Goal: Transaction & Acquisition: Purchase product/service

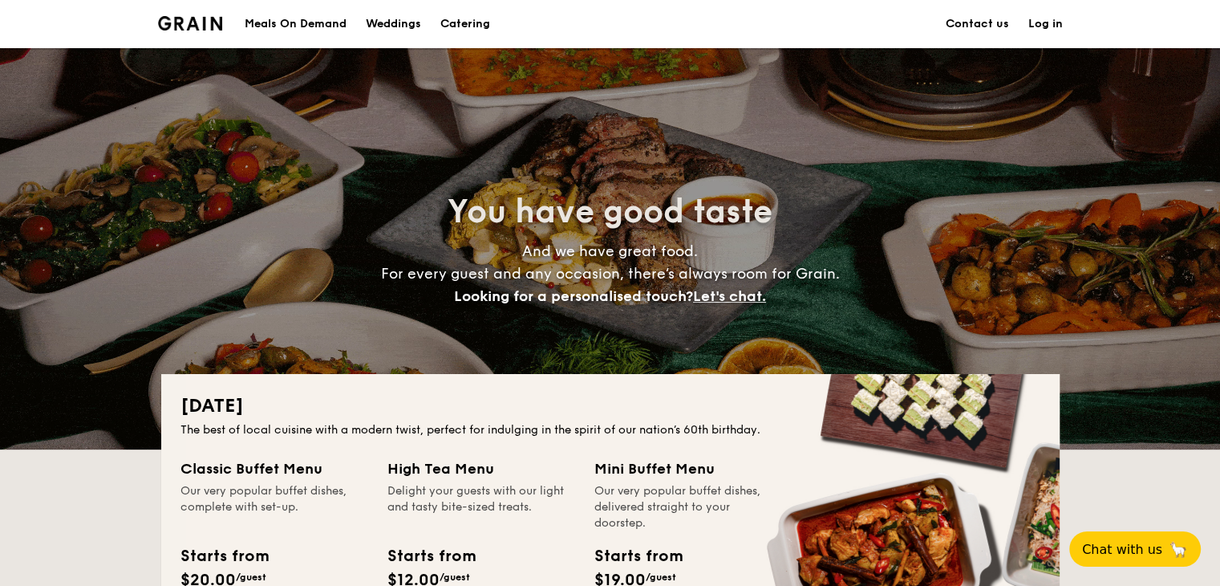
click at [456, 24] on h1 "Catering" at bounding box center [466, 24] width 50 height 48
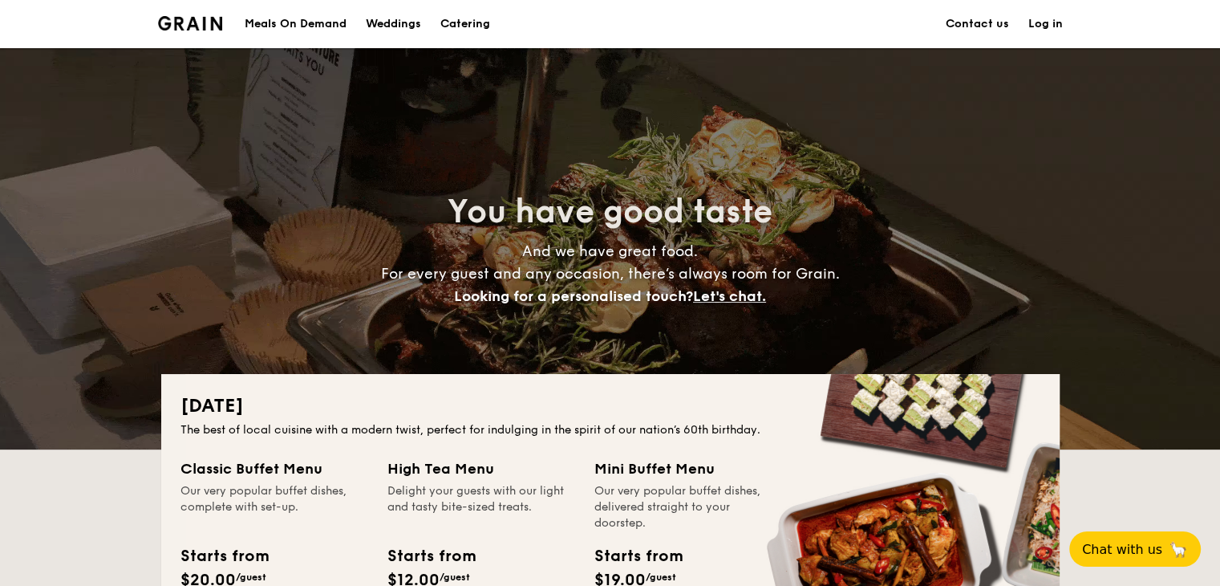
click at [465, 23] on h1 "Catering" at bounding box center [466, 24] width 50 height 48
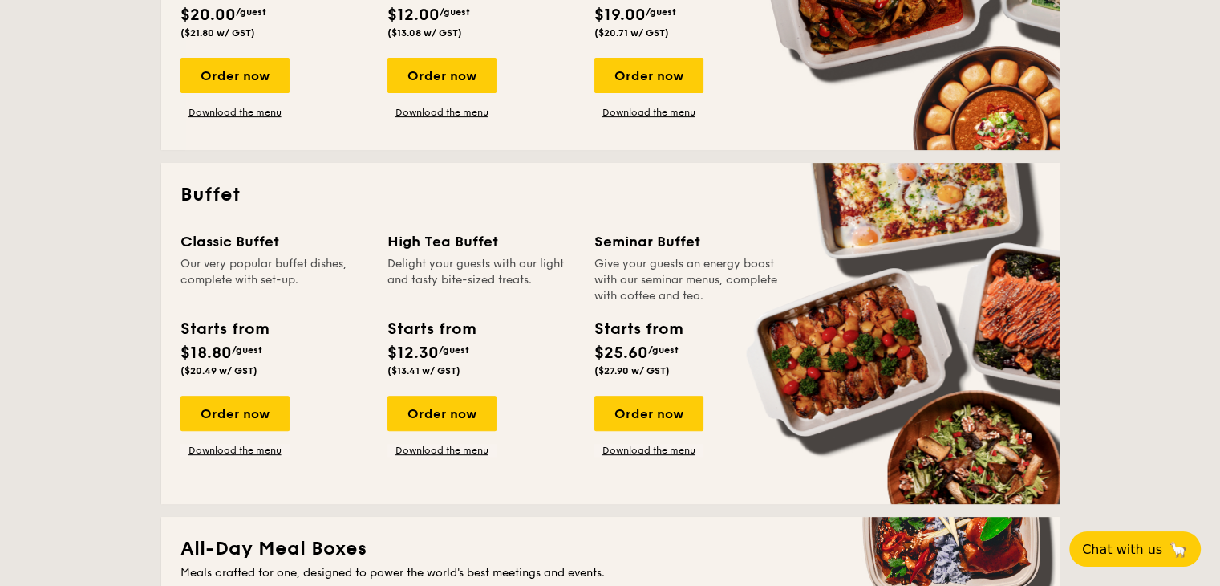
scroll to position [642, 0]
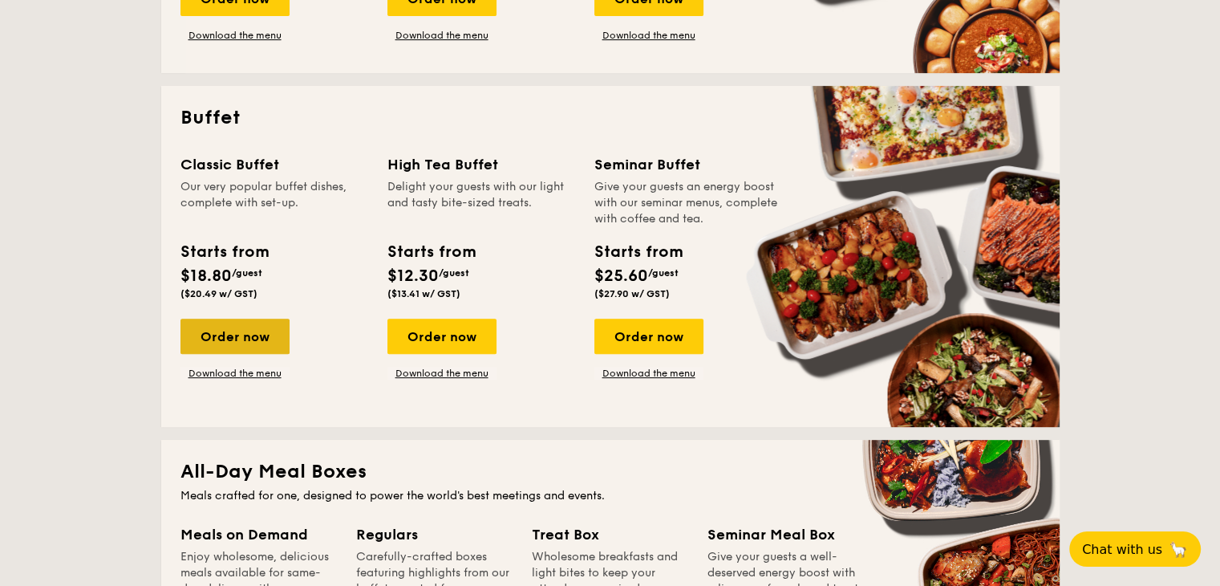
click at [221, 342] on div "Order now" at bounding box center [235, 336] width 109 height 35
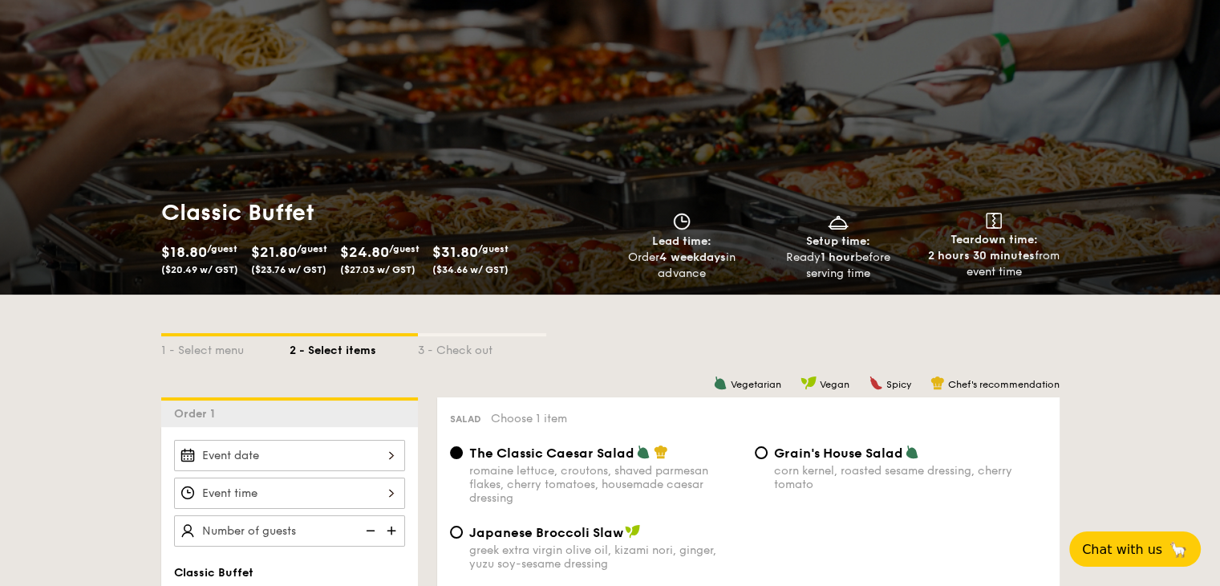
scroll to position [80, 0]
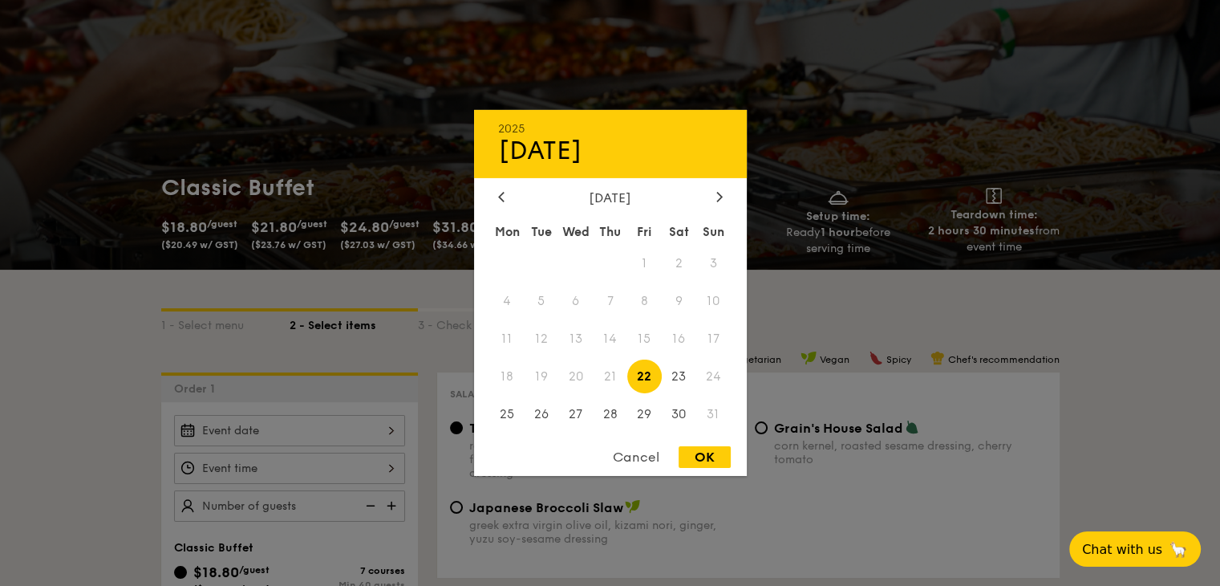
click at [274, 431] on div "2025 Aug 22 August 2025 Mon Tue Wed Thu Fri Sat Sun 1 2 3 4 5 6 7 8 9 10 11 12 …" at bounding box center [289, 430] width 231 height 31
click at [603, 327] on div at bounding box center [610, 293] width 1220 height 586
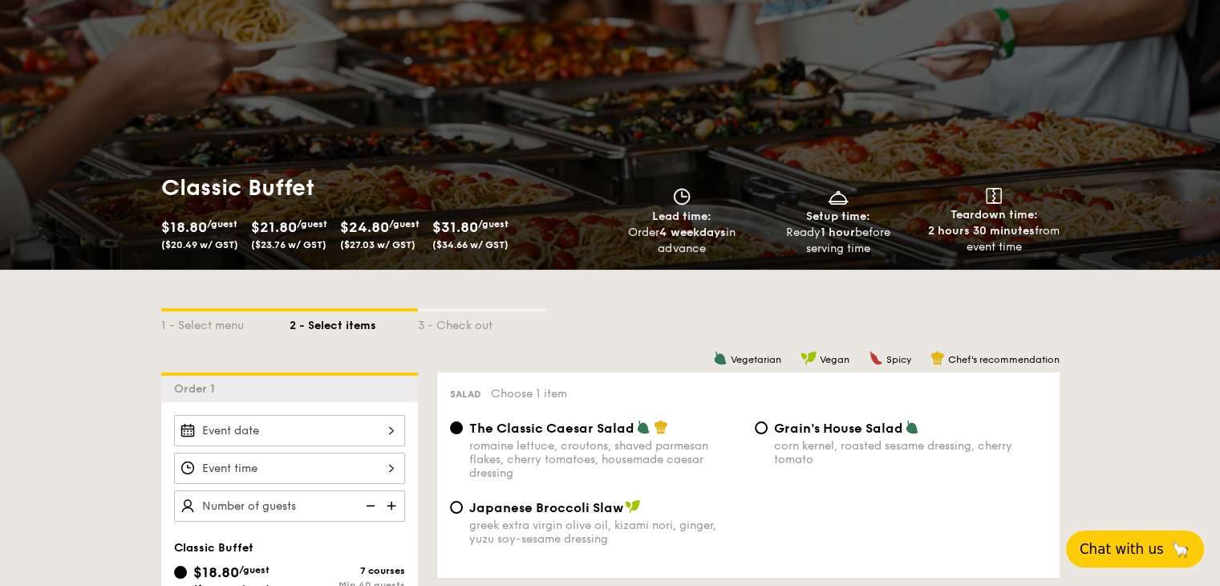
click at [603, 544] on button "Chat with us 🦙" at bounding box center [1135, 548] width 138 height 37
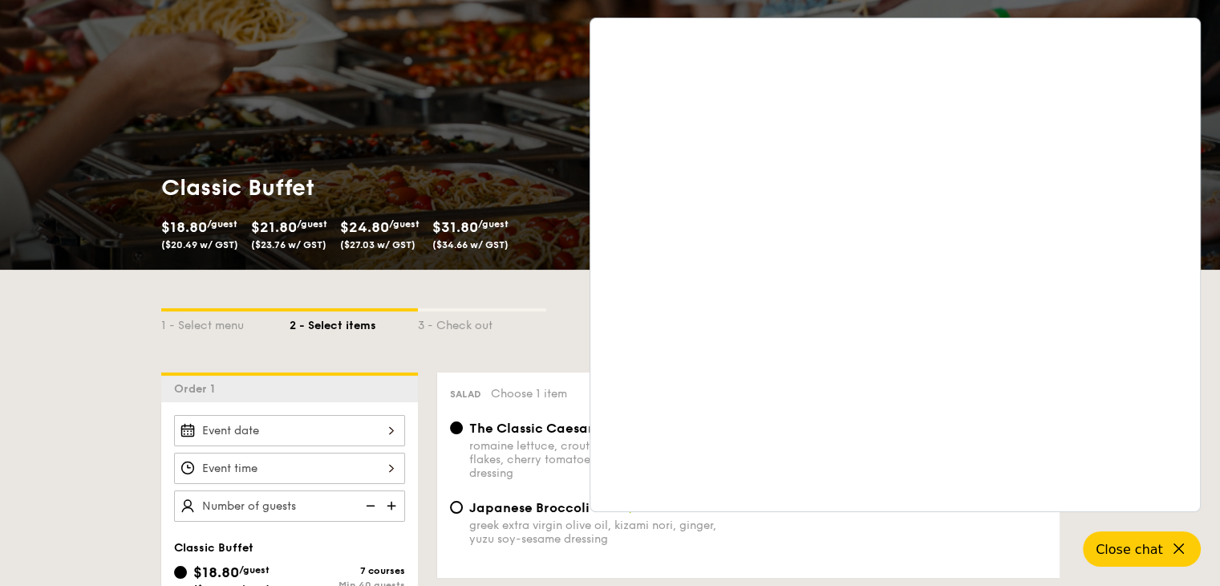
click at [505, 100] on div "Classic Buffet $18.80 /guest ($20.49 w/ GST) $21.80 /guest ($23.76 w/ GST) $24.…" at bounding box center [610, 119] width 1220 height 302
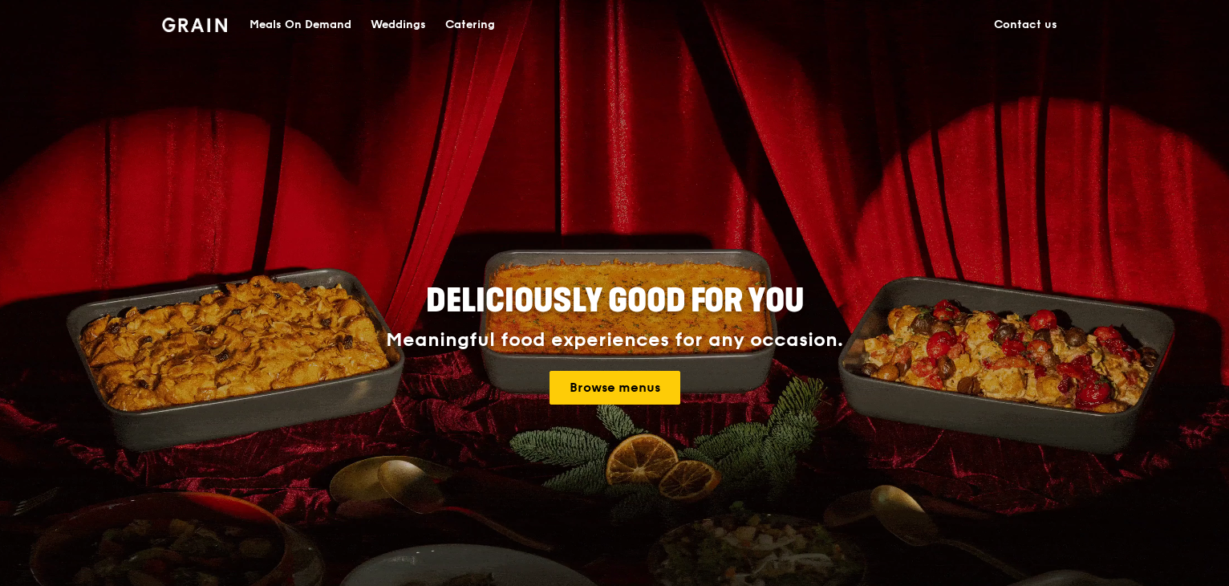
click at [611, 24] on link "Contact us" at bounding box center [1026, 25] width 83 height 48
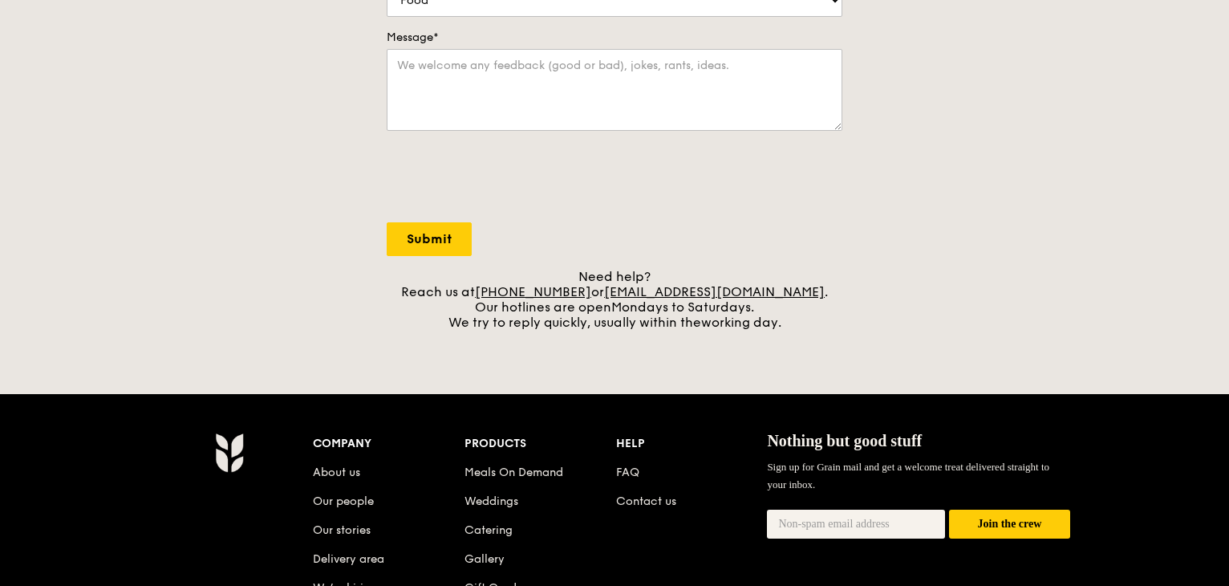
scroll to position [481, 0]
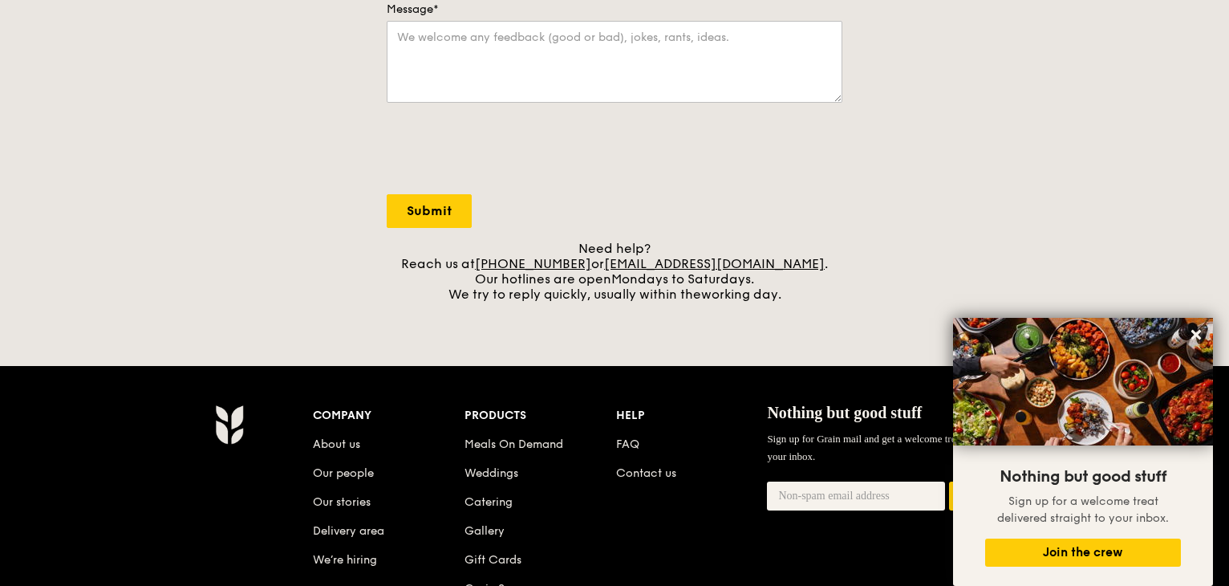
click at [1200, 331] on icon at bounding box center [1196, 334] width 14 height 14
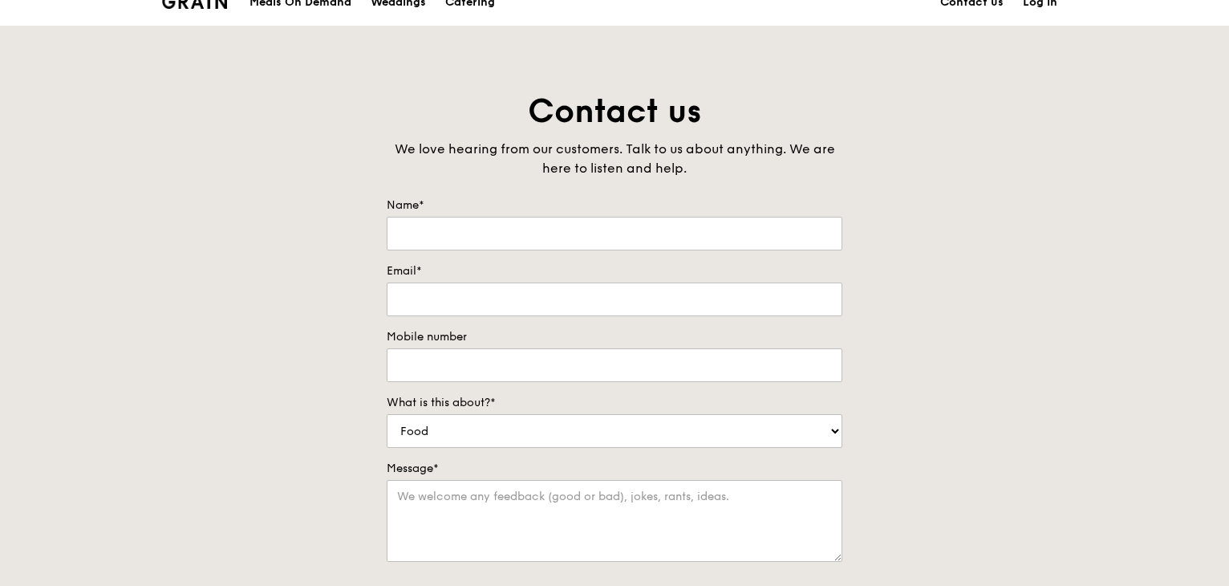
scroll to position [0, 0]
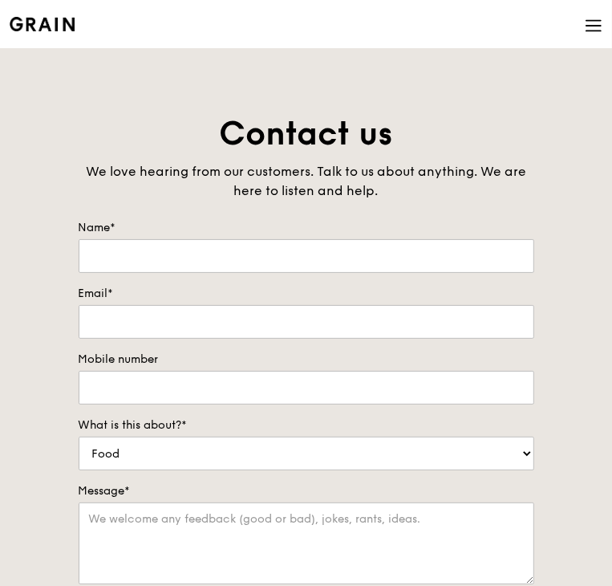
click at [42, 23] on img at bounding box center [42, 24] width 65 height 14
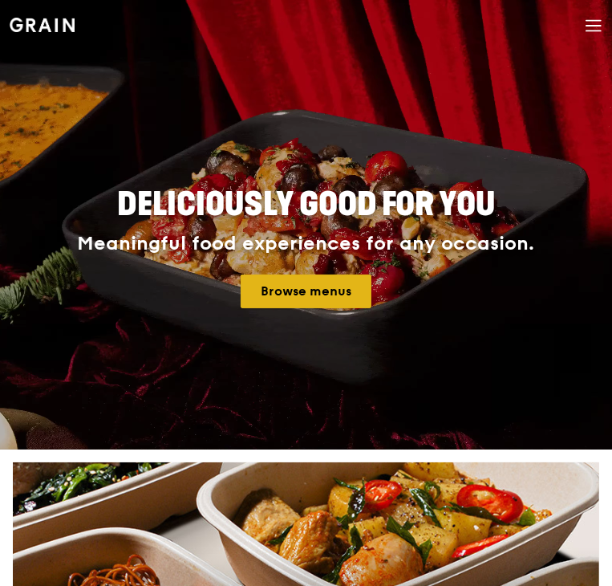
click at [335, 296] on link "Browse menus" at bounding box center [306, 291] width 131 height 34
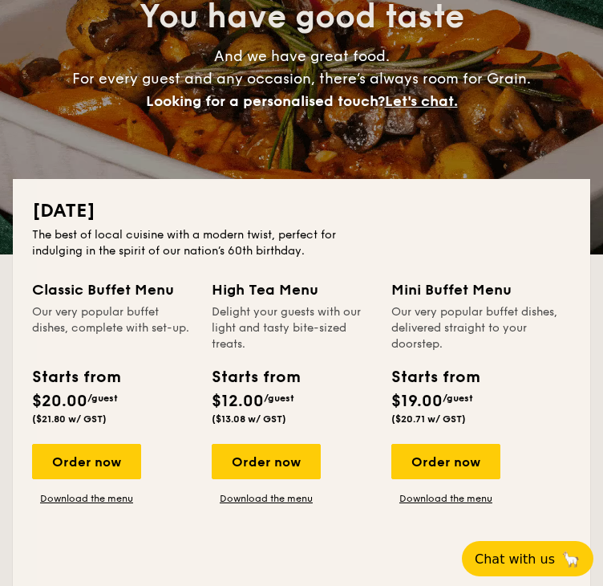
scroll to position [160, 0]
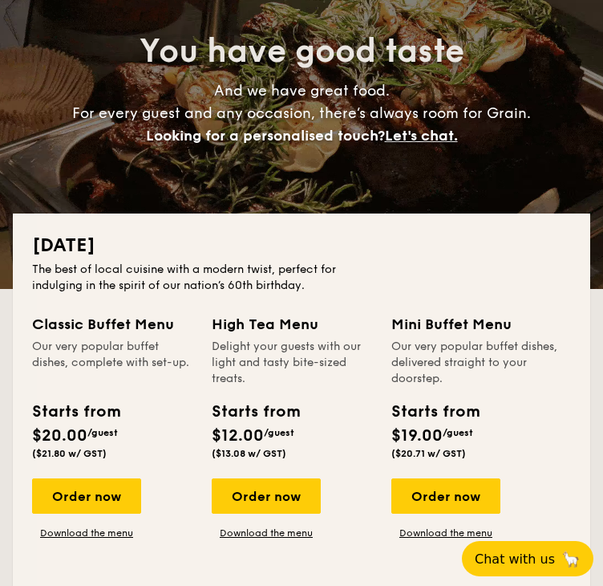
click at [114, 233] on h2 "National Day" at bounding box center [301, 246] width 539 height 26
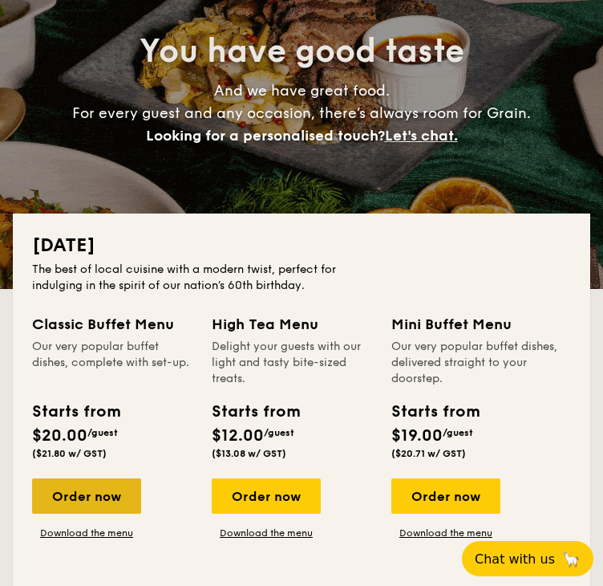
click at [106, 491] on div "Order now" at bounding box center [86, 495] width 109 height 35
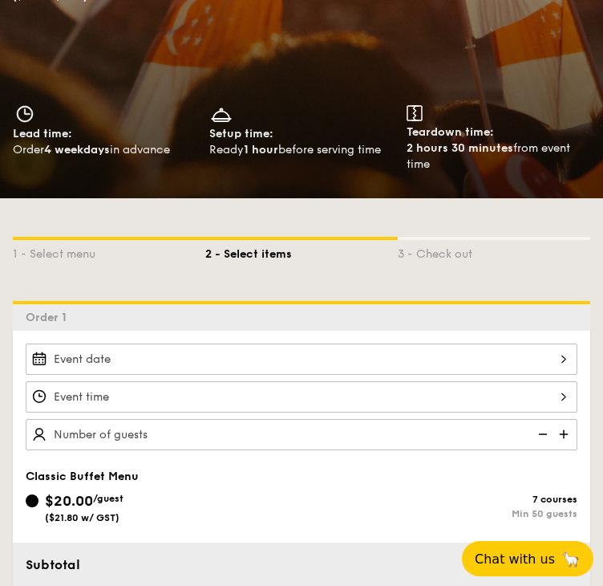
scroll to position [160, 0]
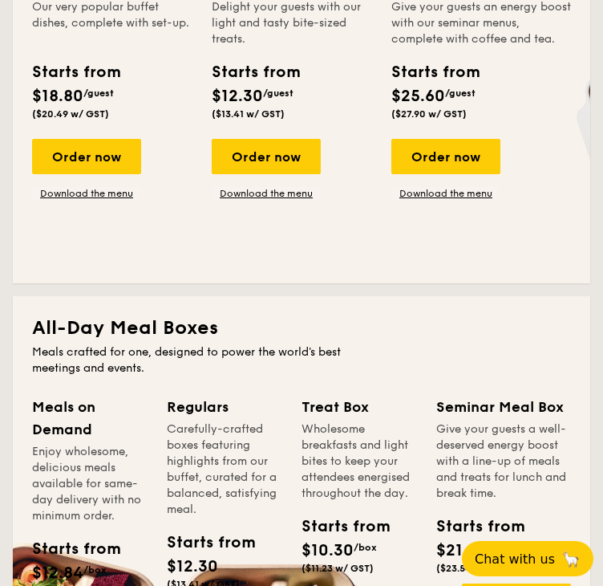
scroll to position [802, 0]
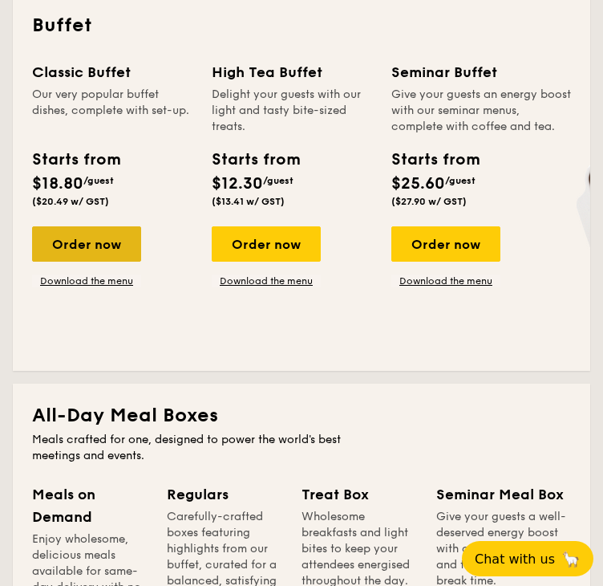
click at [98, 245] on div "Order now" at bounding box center [86, 243] width 109 height 35
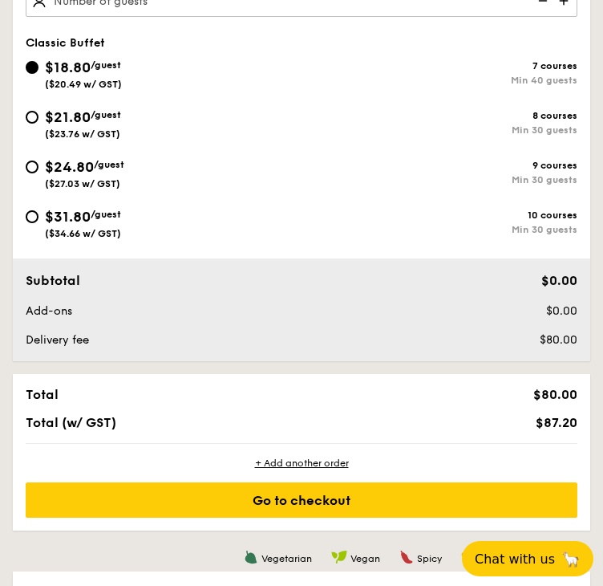
scroll to position [562, 0]
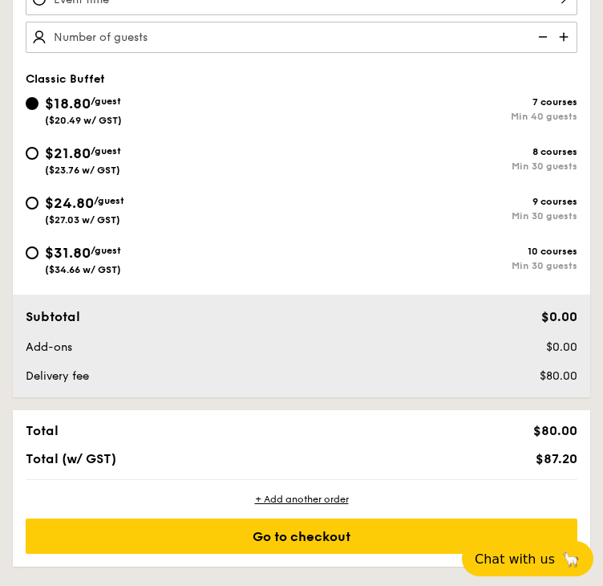
click at [401, 211] on div "Min 30 guests" at bounding box center [440, 215] width 276 height 11
click at [39, 209] on input "$24.80 /guest ($27.03 w/ GST) 9 courses Min 30 guests" at bounding box center [32, 203] width 13 height 13
radio input "true"
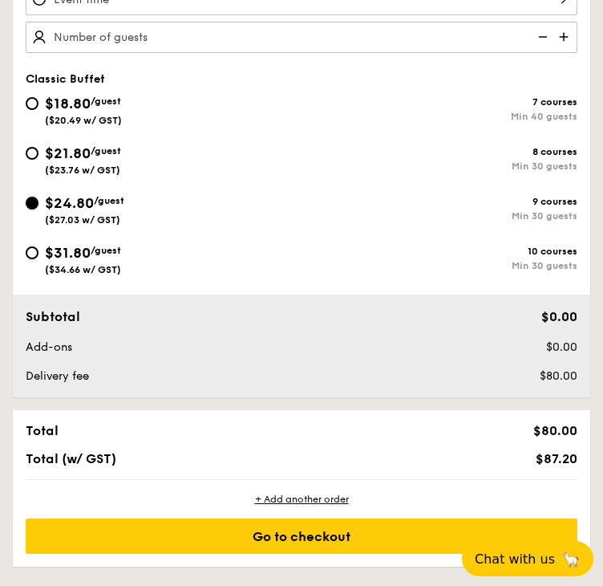
radio input "true"
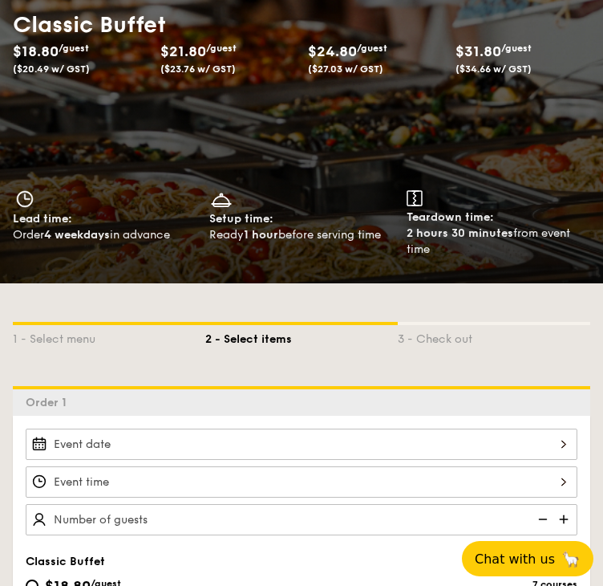
scroll to position [0, 0]
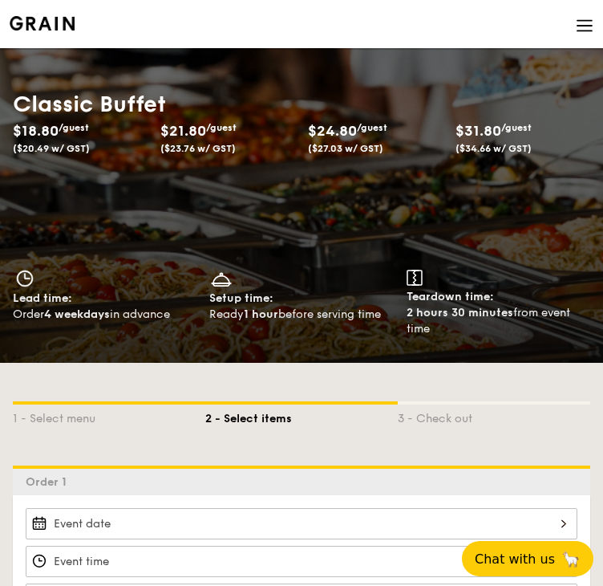
click at [583, 23] on img at bounding box center [585, 26] width 18 height 18
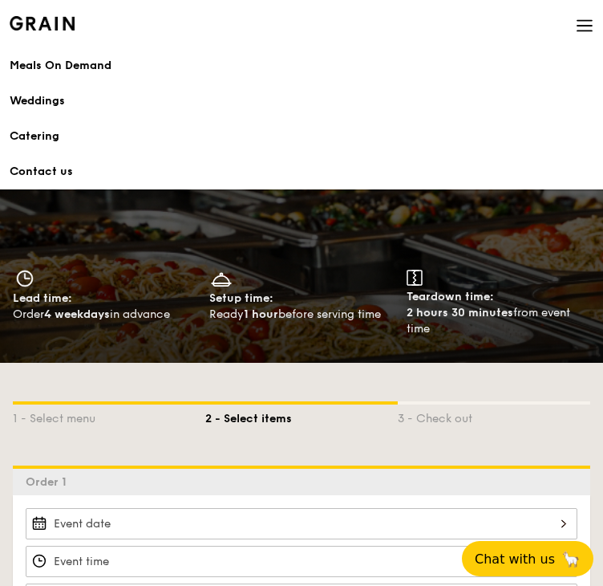
click at [45, 127] on link "Catering" at bounding box center [302, 136] width 584 height 35
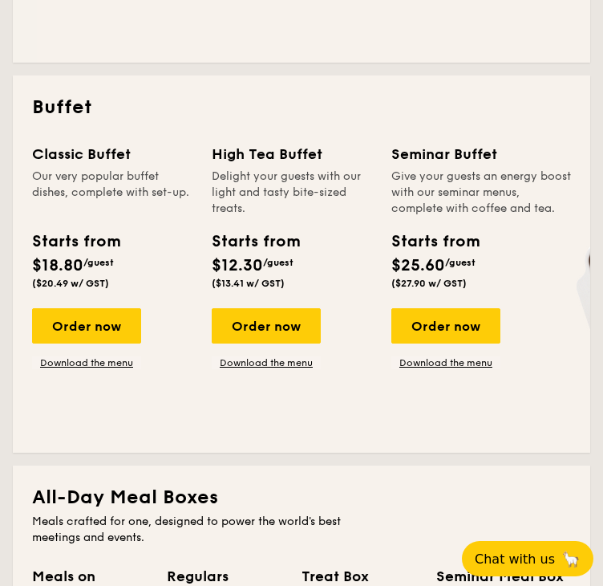
scroll to position [722, 0]
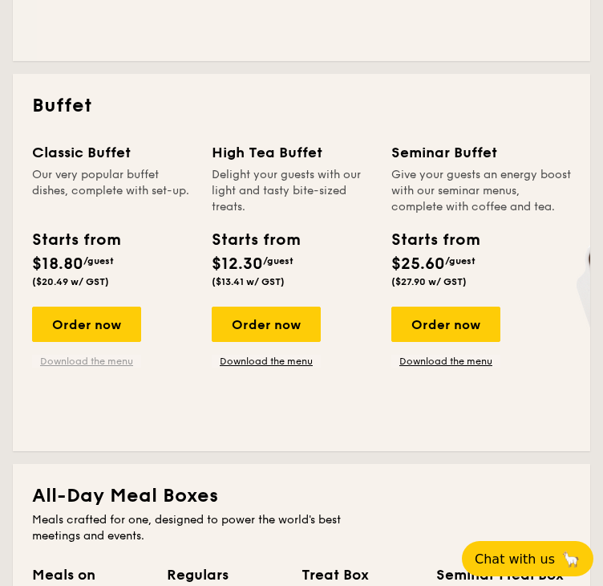
click at [116, 361] on link "Download the menu" at bounding box center [86, 361] width 109 height 13
